Goal: Task Accomplishment & Management: Use online tool/utility

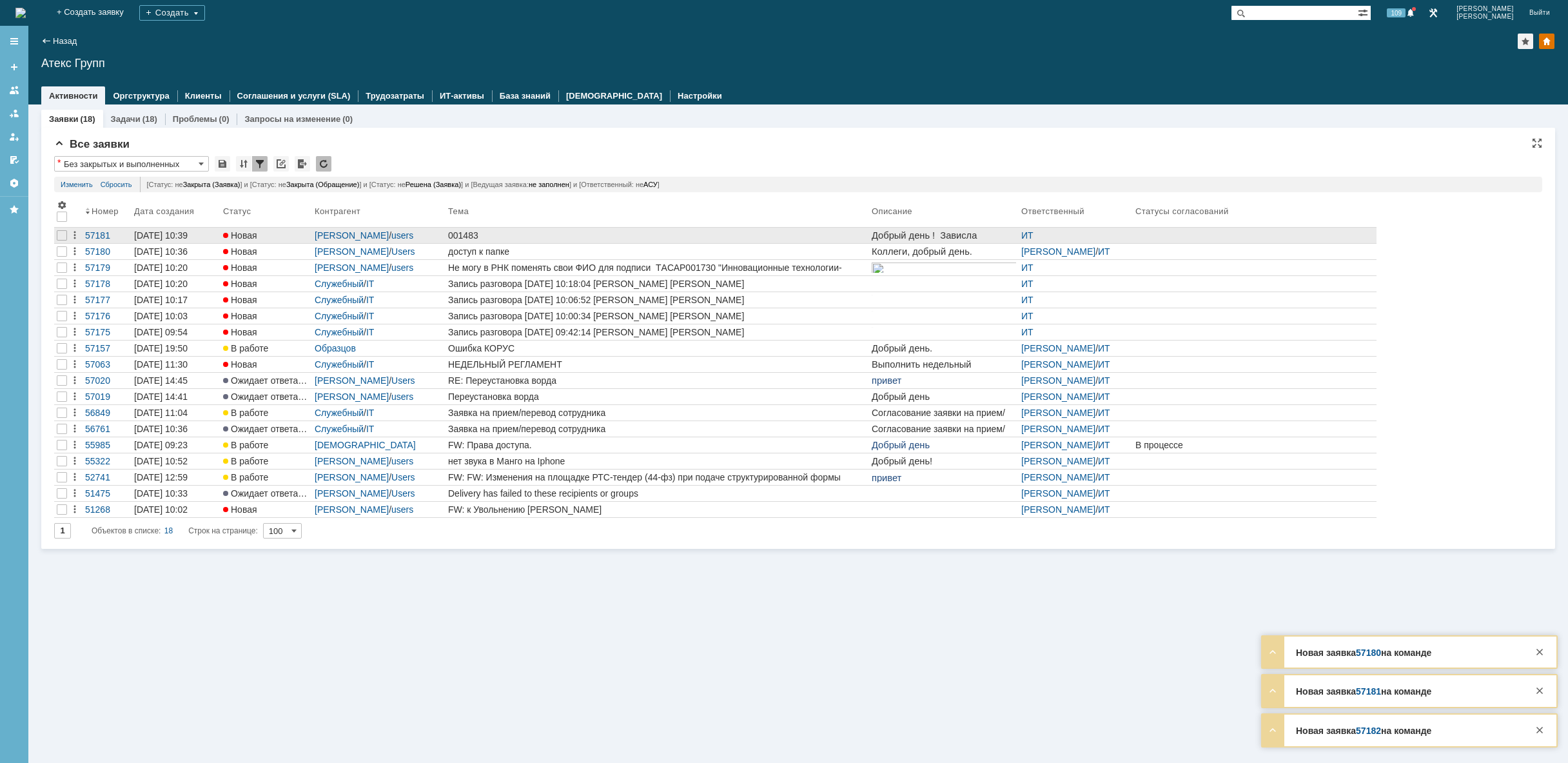
click at [492, 233] on div "001483" at bounding box center [658, 236] width 419 height 11
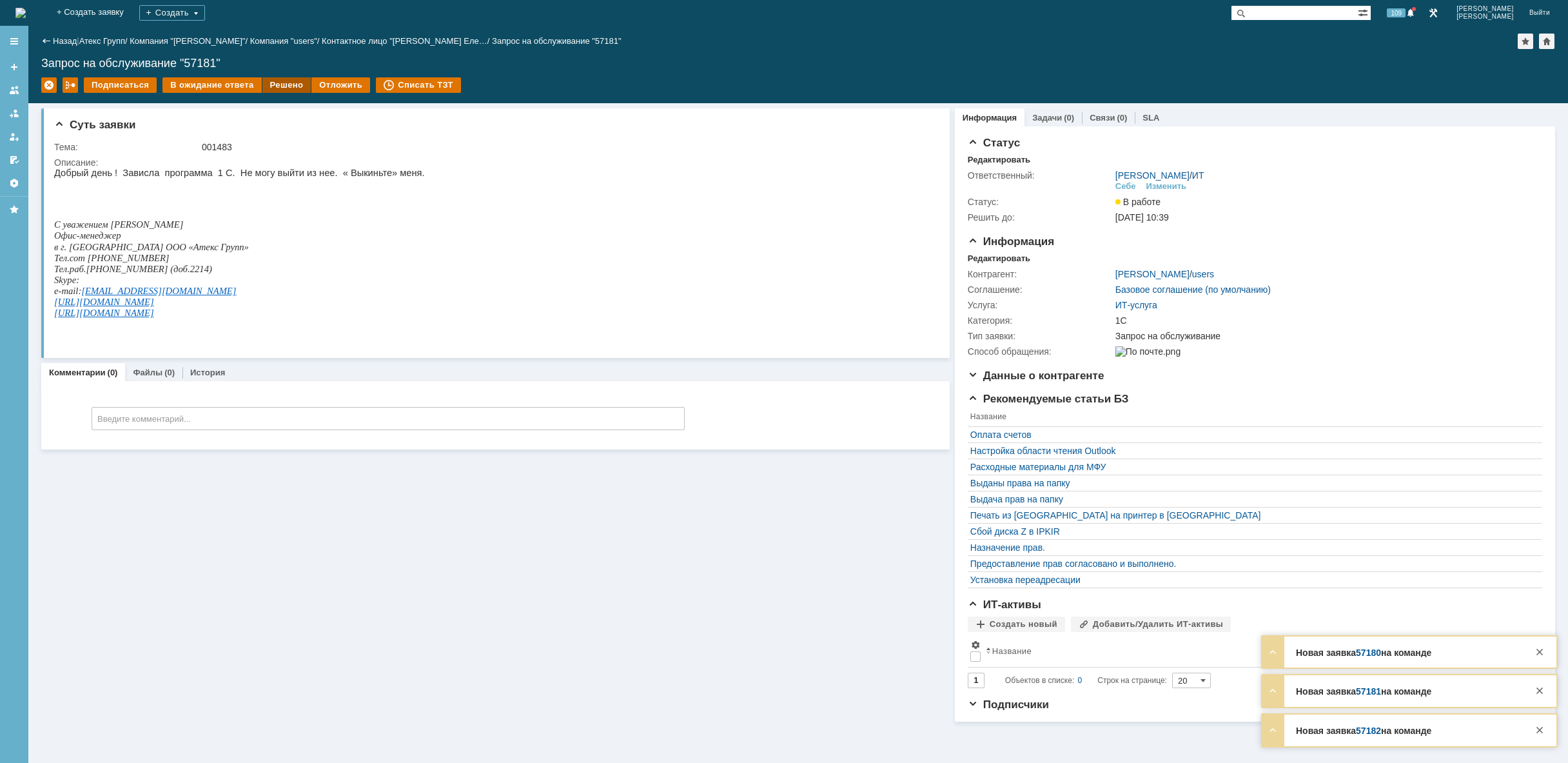
click at [275, 85] on div "Решено" at bounding box center [287, 85] width 49 height 15
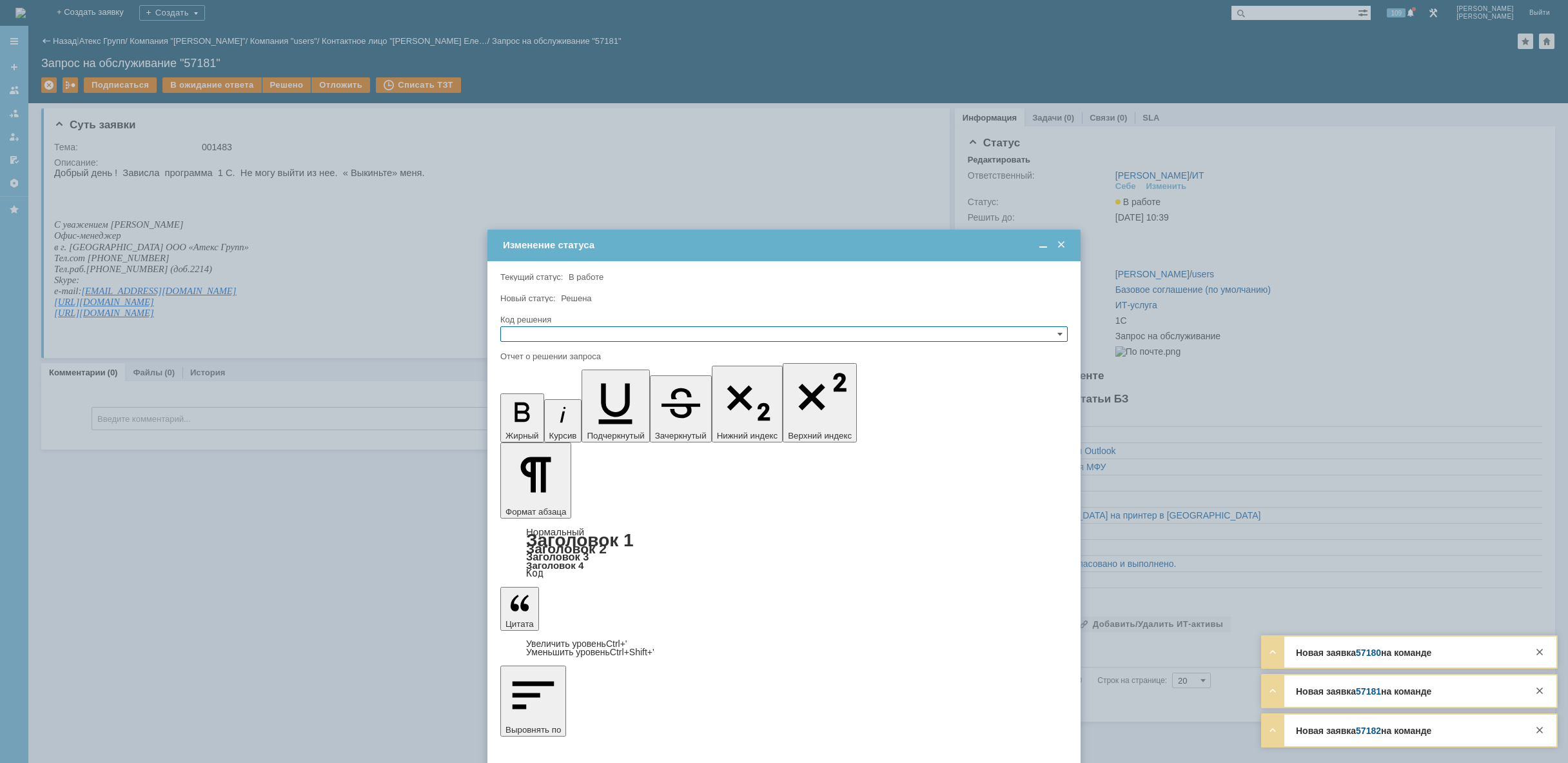
click at [572, 332] on input "text" at bounding box center [784, 334] width 567 height 15
click at [551, 398] on span "Решено" at bounding box center [784, 396] width 556 height 11
type input "Решено"
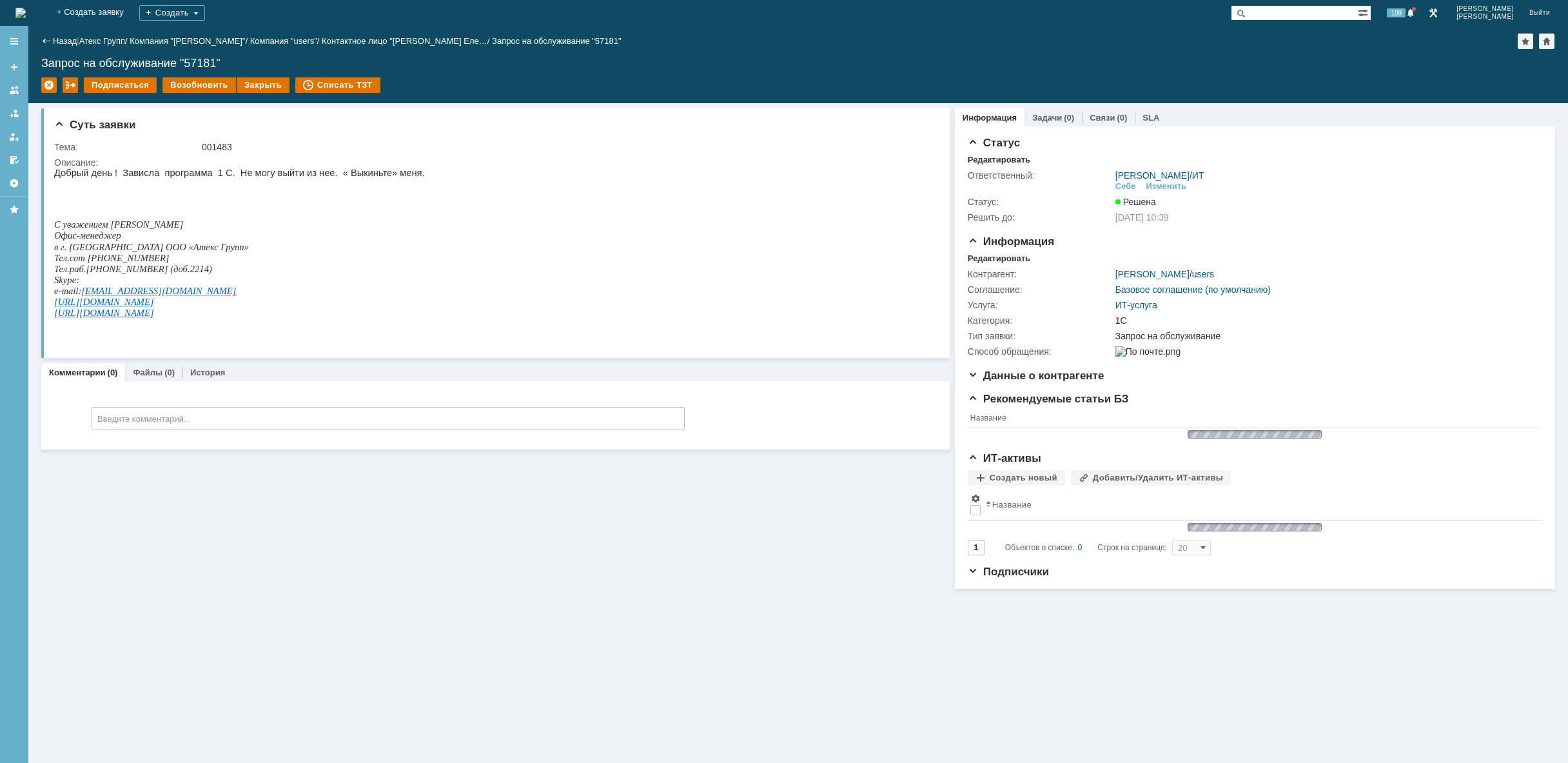
click at [26, 13] on img at bounding box center [20, 13] width 11 height 11
